Goal: Task Accomplishment & Management: Manage account settings

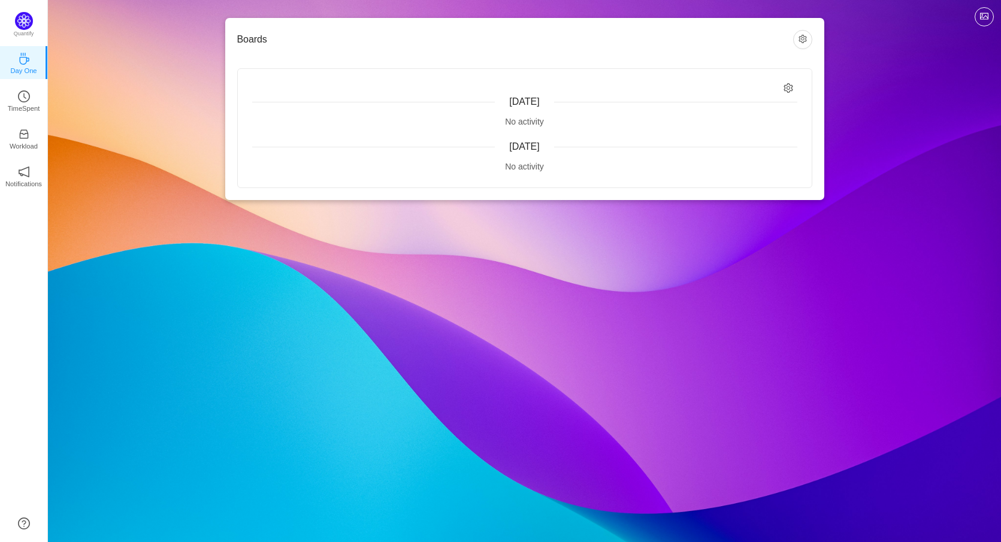
click at [517, 104] on span "[DATE]" at bounding box center [524, 101] width 30 height 10
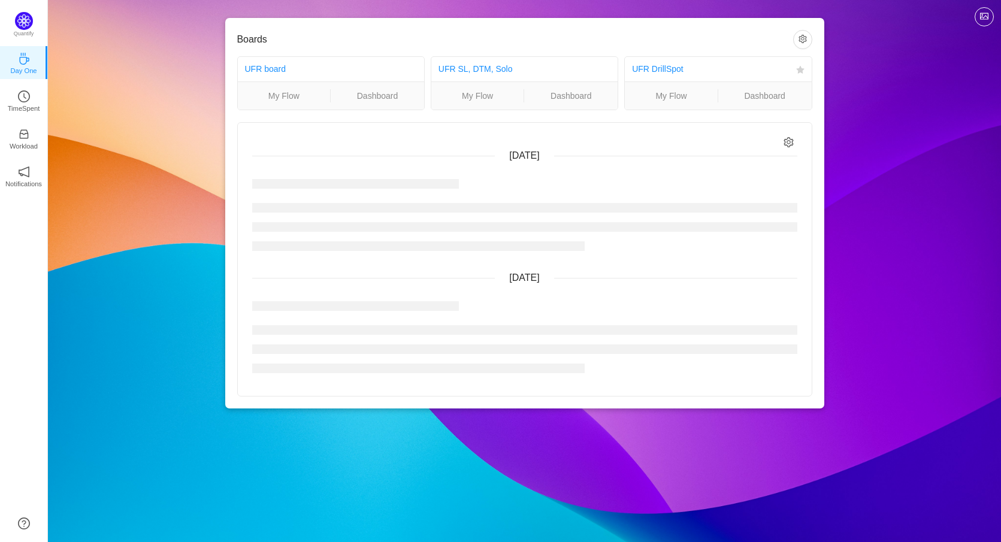
click at [790, 86] on ul "My Flow Dashboard" at bounding box center [718, 95] width 186 height 28
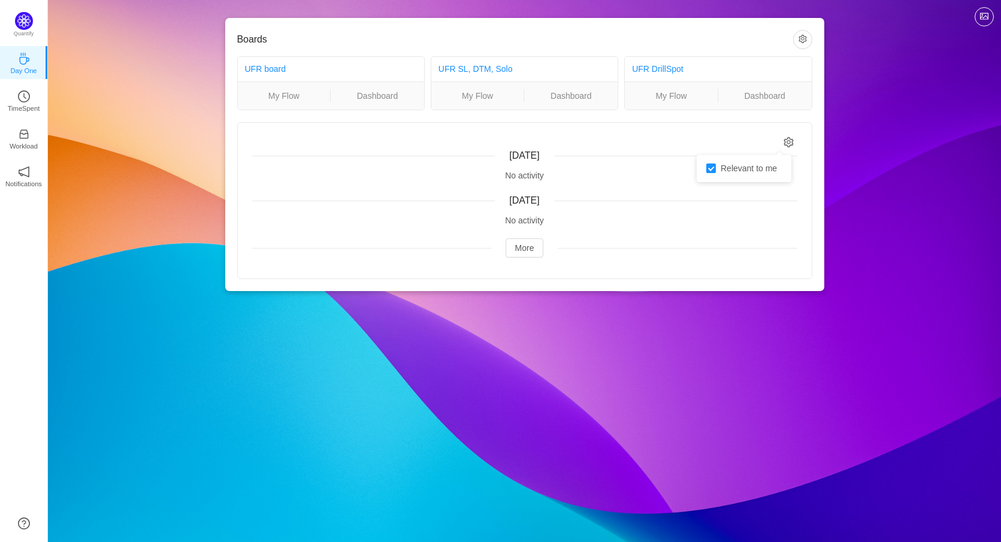
click at [790, 144] on icon "icon: setting" at bounding box center [789, 142] width 10 height 10
click at [758, 141] on div "[DATE] No activity [DATE] No activity More" at bounding box center [525, 201] width 574 height 156
click at [292, 98] on link "My Flow" at bounding box center [284, 95] width 93 height 13
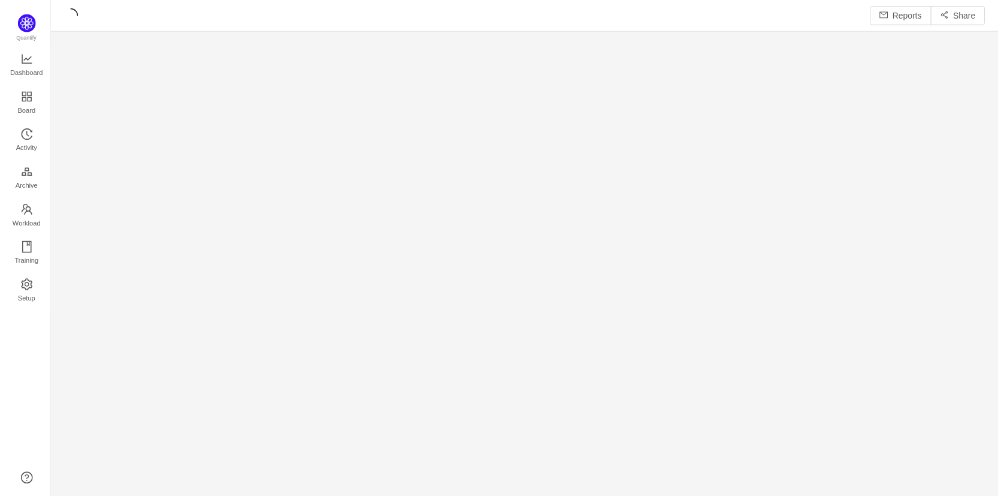
scroll to position [481, 926]
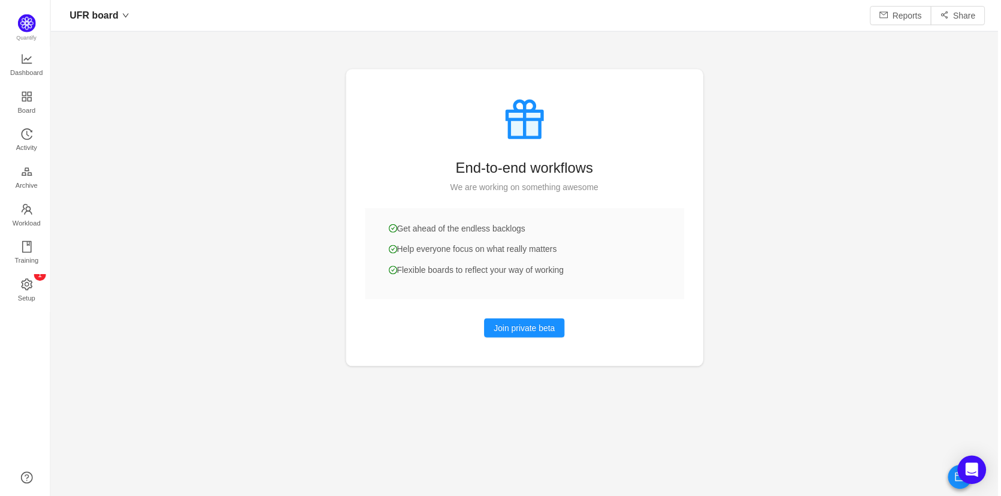
scroll to position [478, 926]
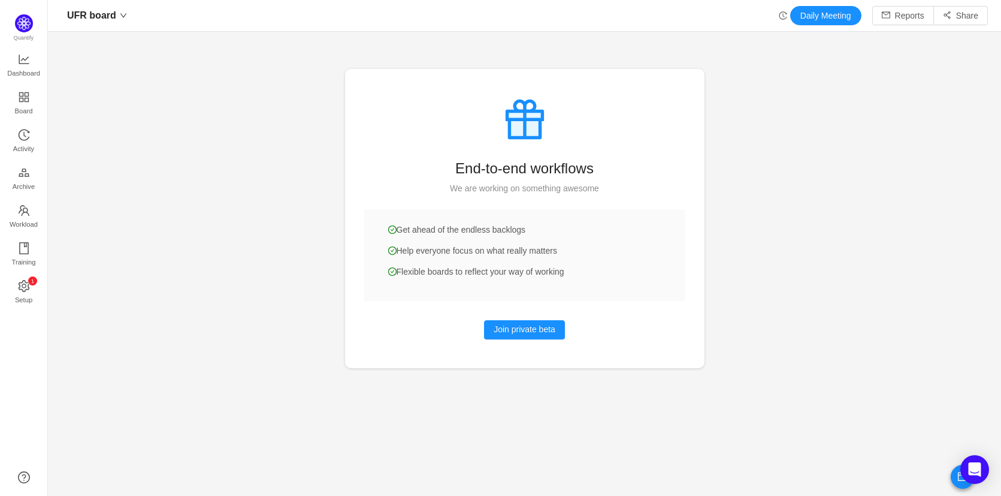
click at [128, 185] on div at bounding box center [524, 248] width 953 height 496
